Goal: Share content: Share content

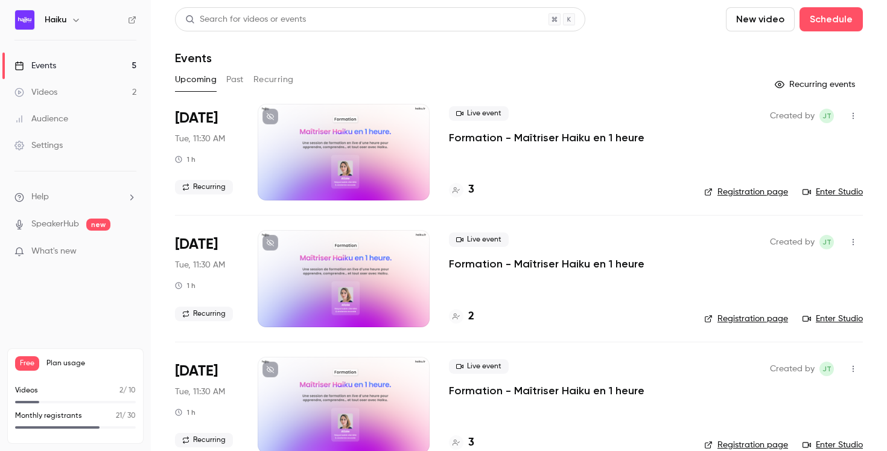
click at [470, 191] on h4 "3" at bounding box center [471, 190] width 6 height 16
click at [474, 135] on p "Formation - Maîtriser Haiku en 1 heure" at bounding box center [546, 137] width 195 height 14
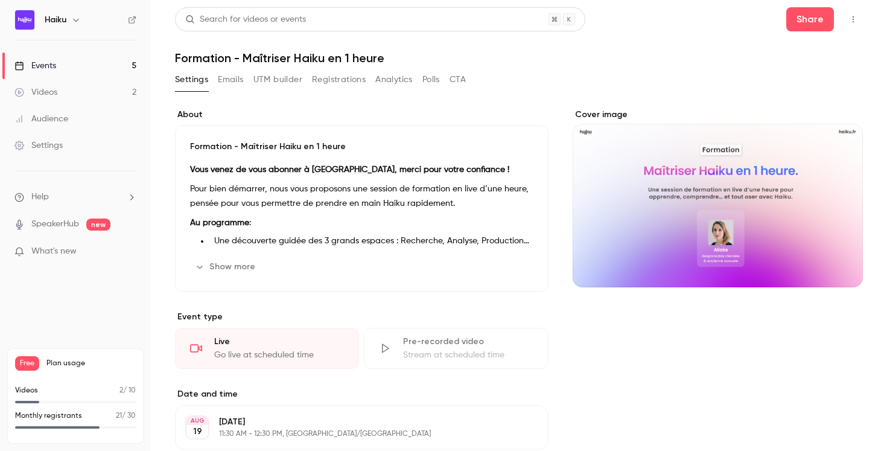
click at [234, 80] on button "Emails" at bounding box center [230, 79] width 25 height 19
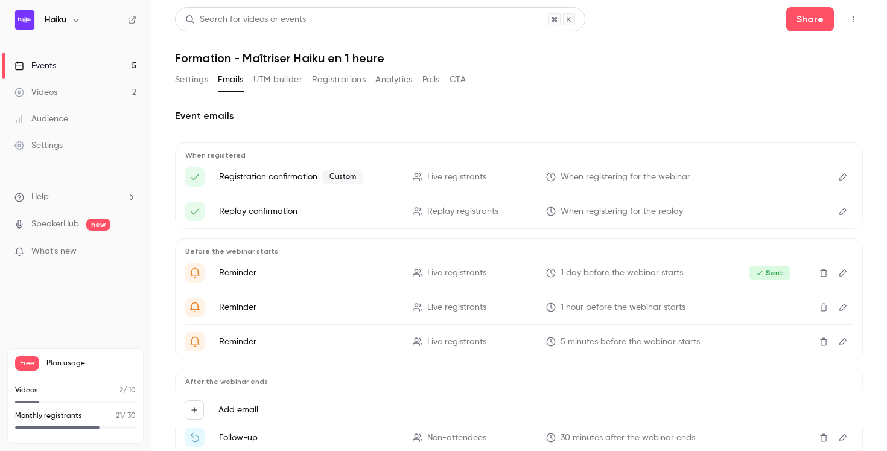
click at [282, 82] on button "UTM builder" at bounding box center [277, 79] width 49 height 19
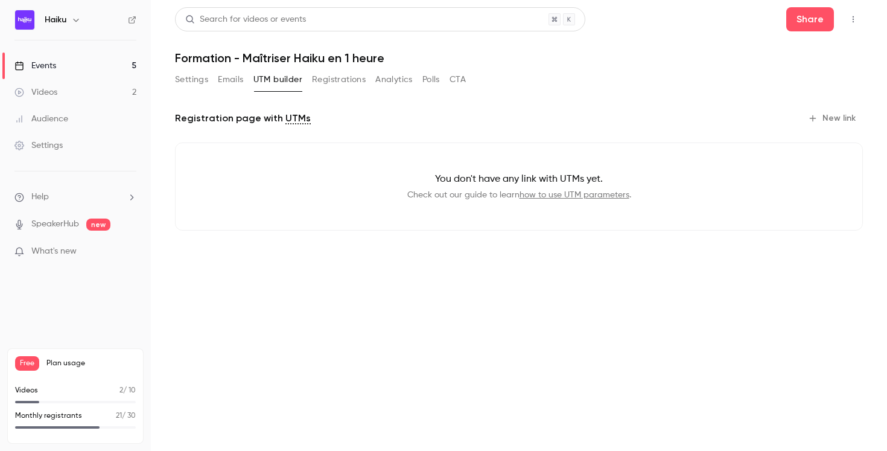
click at [343, 83] on button "Registrations" at bounding box center [339, 79] width 54 height 19
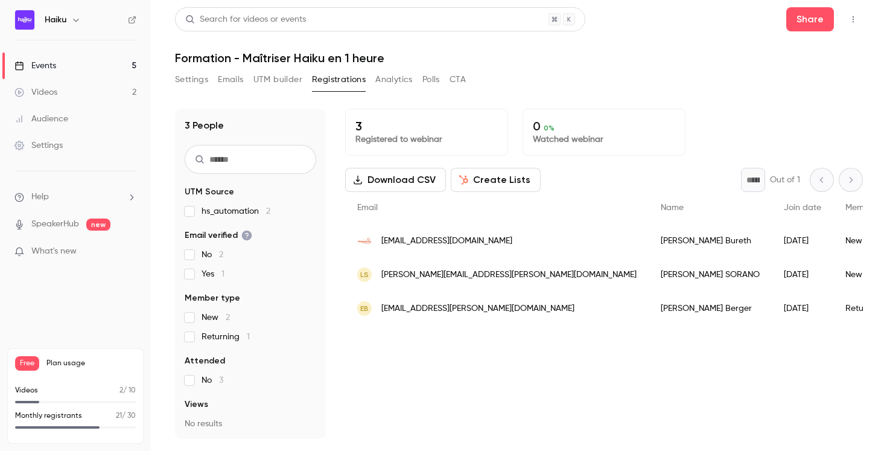
click at [388, 81] on button "Analytics" at bounding box center [393, 79] width 37 height 19
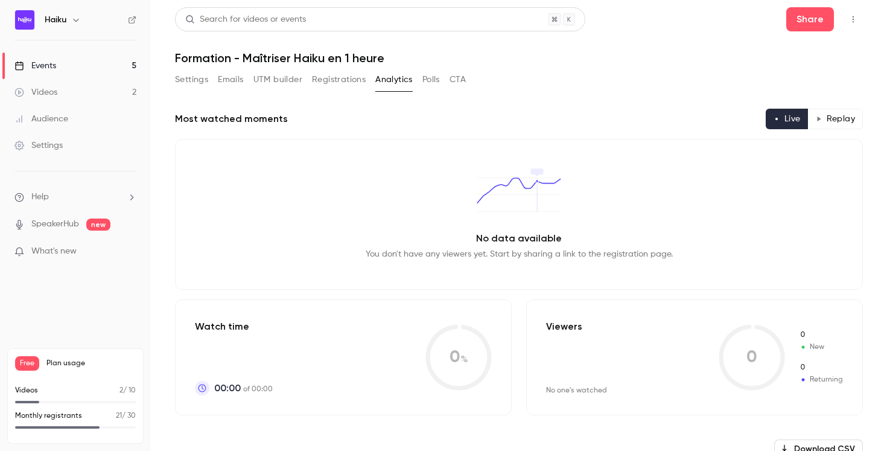
click at [430, 83] on button "Polls" at bounding box center [430, 79] width 17 height 19
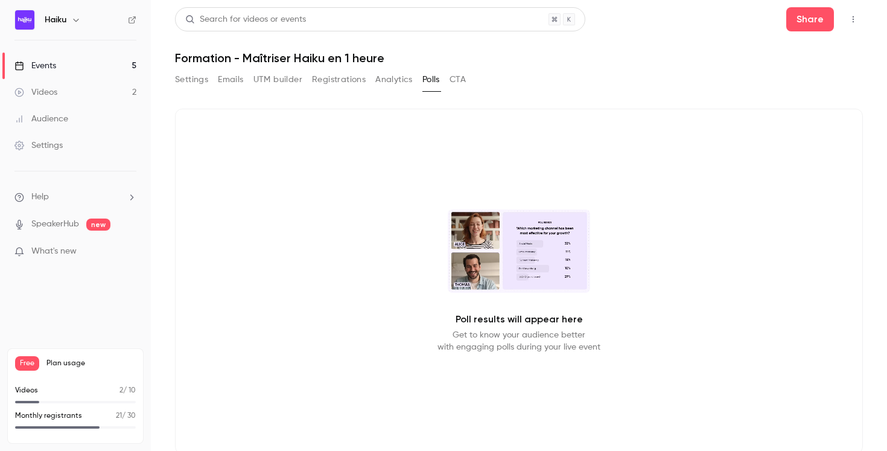
click at [191, 81] on button "Settings" at bounding box center [191, 79] width 33 height 19
click at [69, 65] on link "Events 5" at bounding box center [75, 65] width 151 height 27
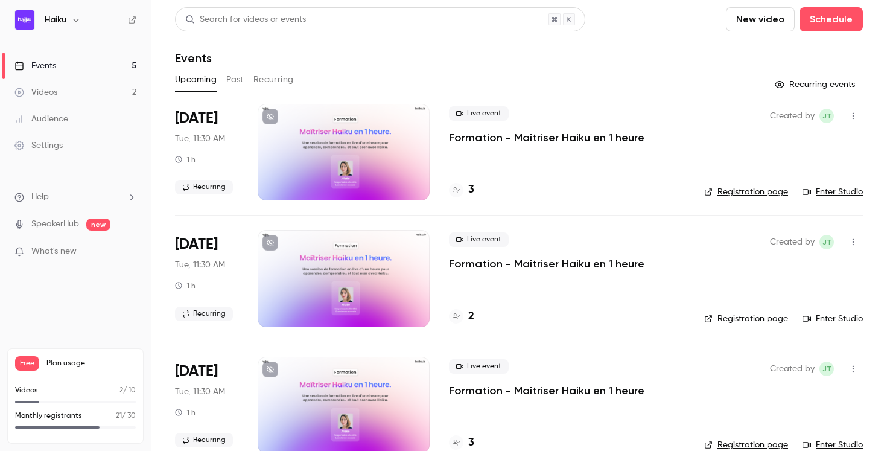
click at [848, 115] on icon "button" at bounding box center [853, 116] width 10 height 8
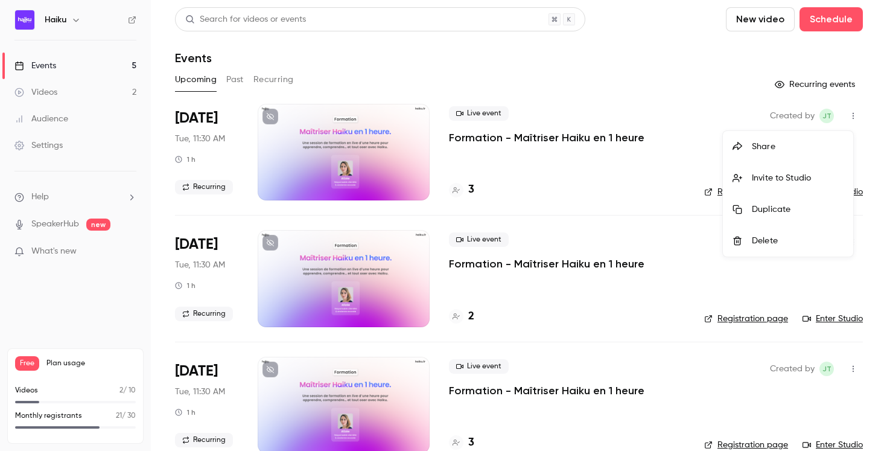
click at [775, 147] on div "Share" at bounding box center [798, 147] width 92 height 12
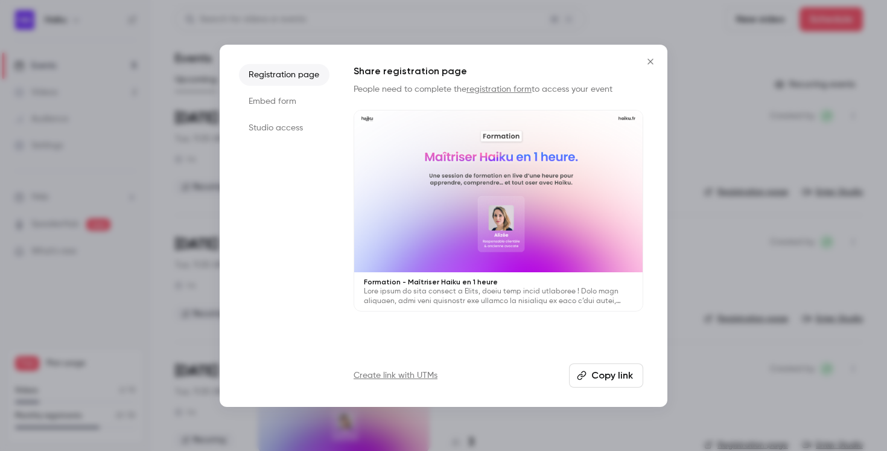
click at [606, 369] on button "Copy link" at bounding box center [606, 375] width 74 height 24
